Goal: Book appointment/travel/reservation

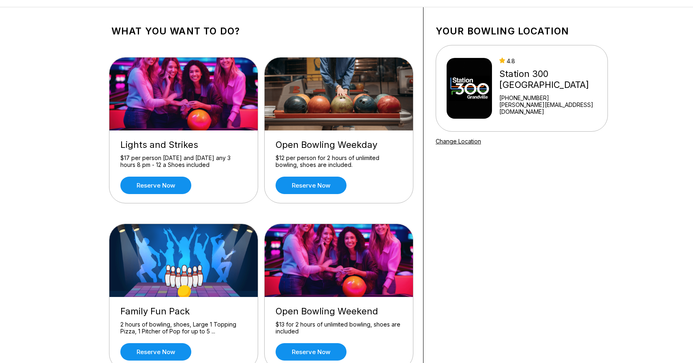
scroll to position [31, 0]
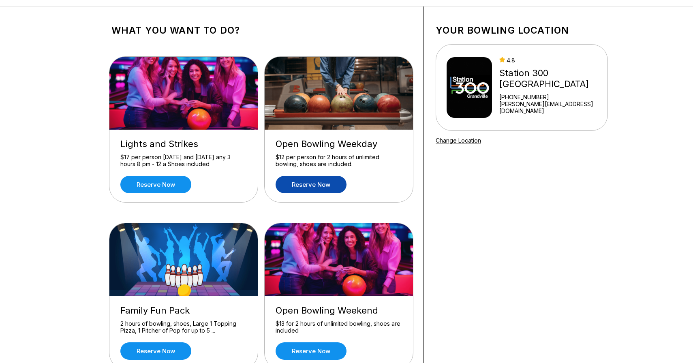
click at [310, 190] on link "Reserve now" at bounding box center [311, 184] width 71 height 17
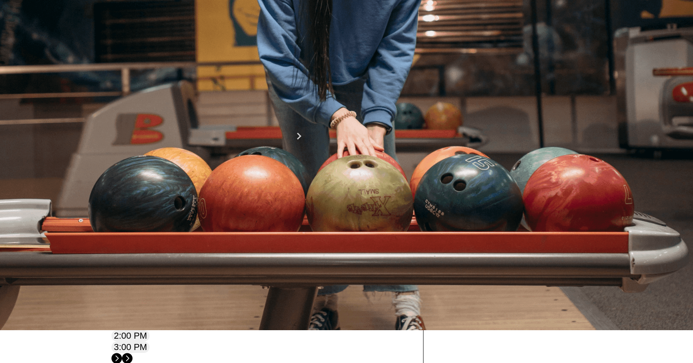
scroll to position [33, 0]
click at [169, 84] on button at bounding box center [174, 80] width 11 height 9
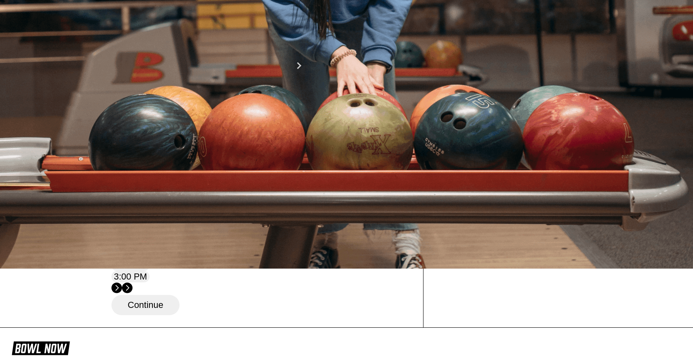
scroll to position [0, 0]
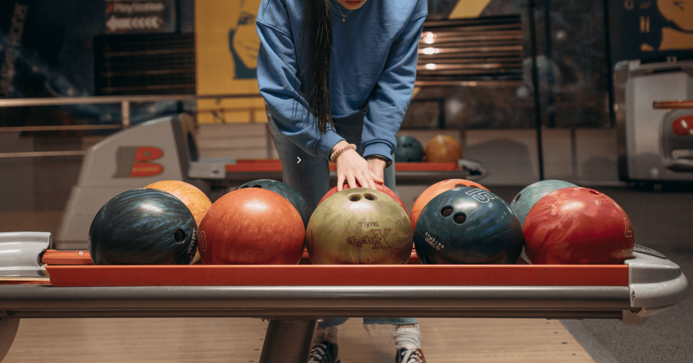
click at [118, 109] on button at bounding box center [117, 104] width 11 height 9
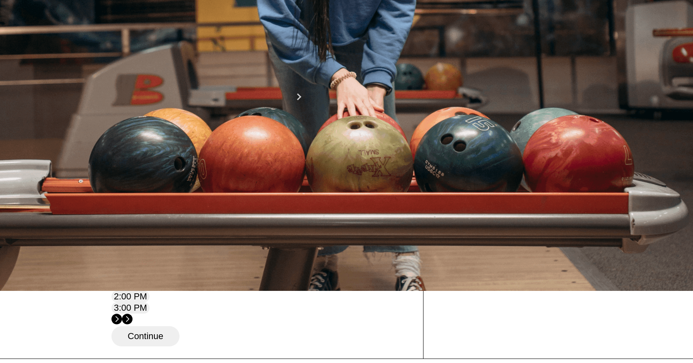
scroll to position [62, 0]
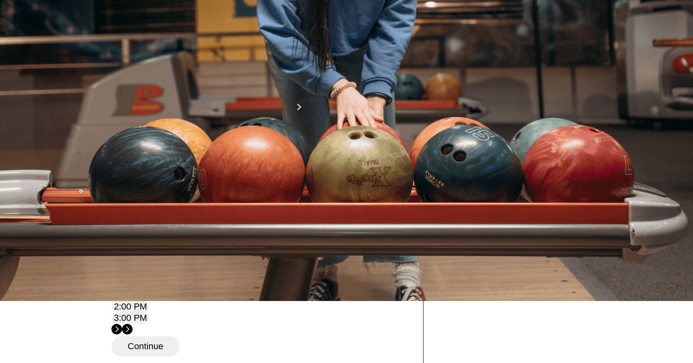
click at [169, 56] on button at bounding box center [174, 51] width 11 height 9
type input "*"
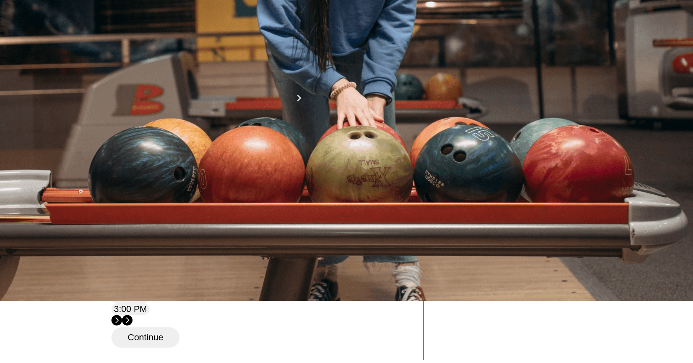
scroll to position [0, 0]
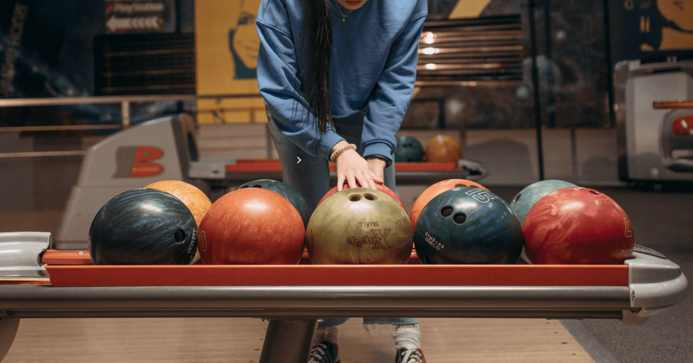
click at [533, 248] on link "Change Product" at bounding box center [494, 239] width 80 height 17
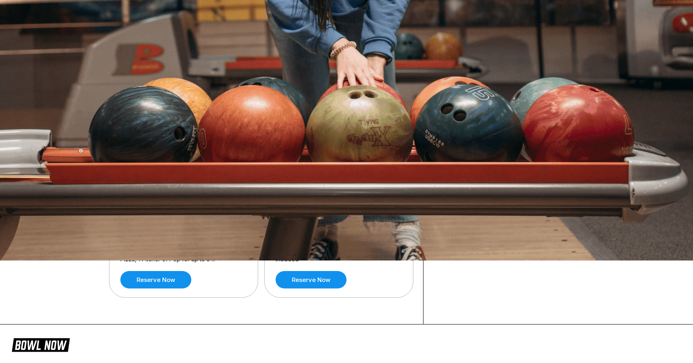
scroll to position [104, 0]
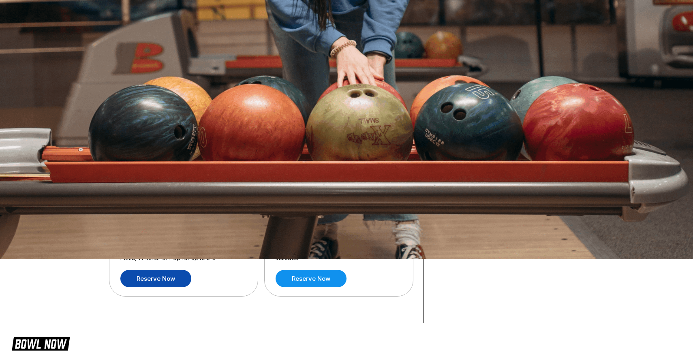
click at [173, 271] on link "Reserve now" at bounding box center [155, 278] width 71 height 17
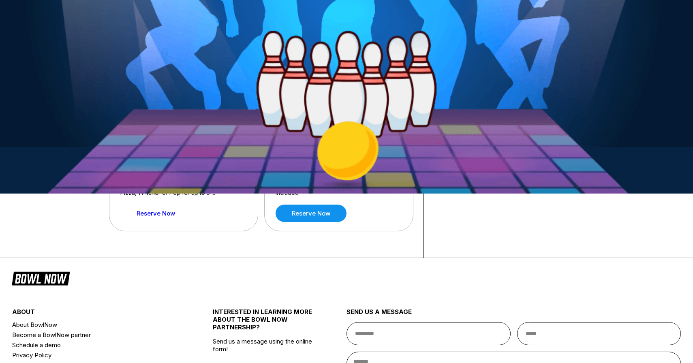
scroll to position [193, 0]
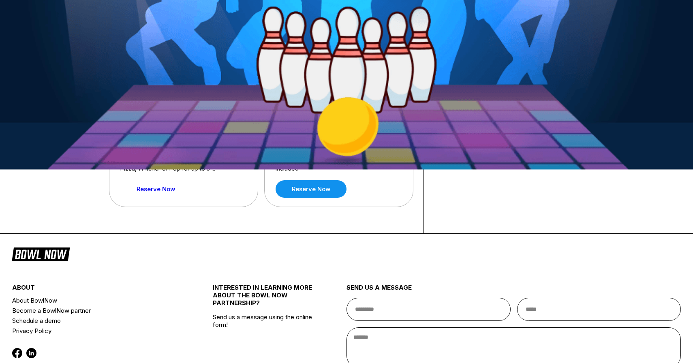
click at [173, 188] on link "Reserve now" at bounding box center [155, 188] width 71 height 17
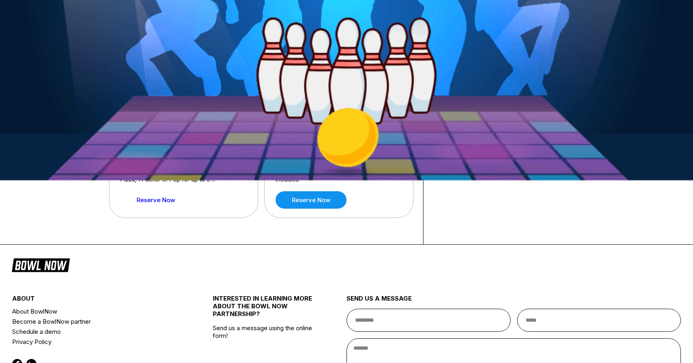
scroll to position [111, 0]
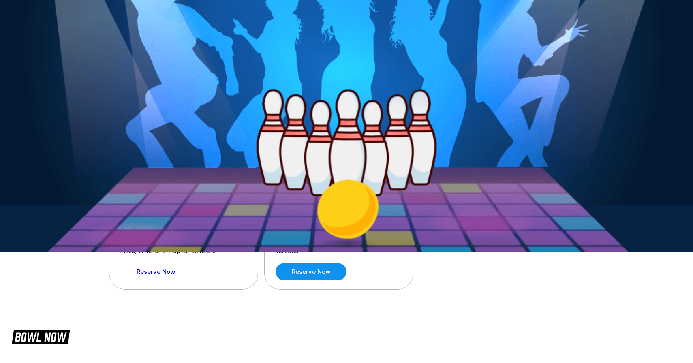
click at [294, 110] on link "Reserve now" at bounding box center [311, 105] width 71 height 17
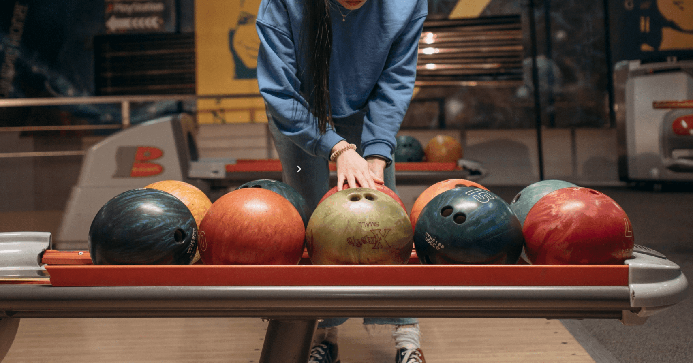
click at [535, 248] on link "Change Product" at bounding box center [494, 239] width 80 height 17
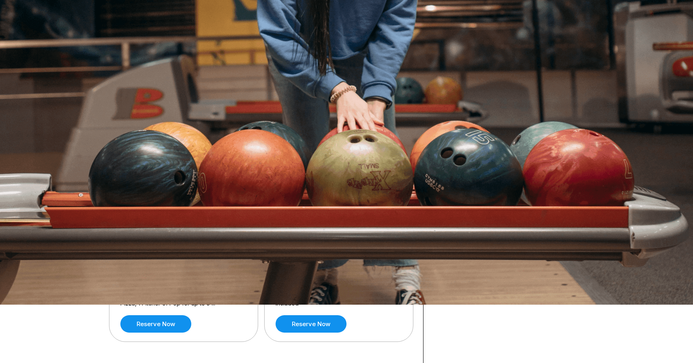
scroll to position [164, 0]
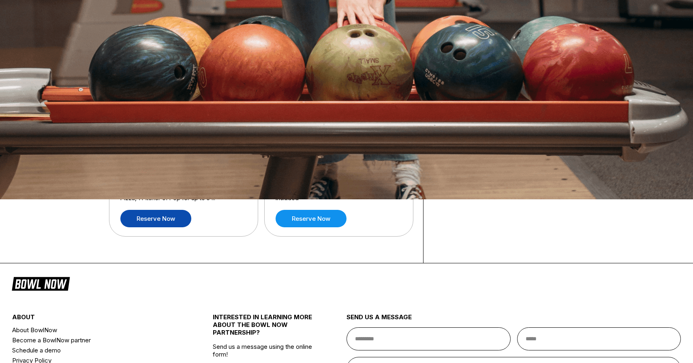
click at [170, 218] on link "Reserve now" at bounding box center [155, 218] width 71 height 17
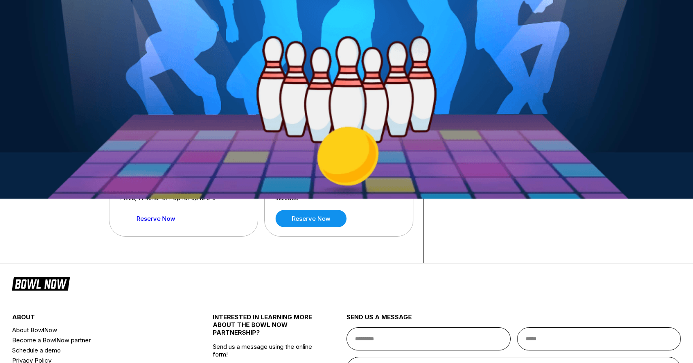
scroll to position [0, 0]
